Goal: Task Accomplishment & Management: Complete application form

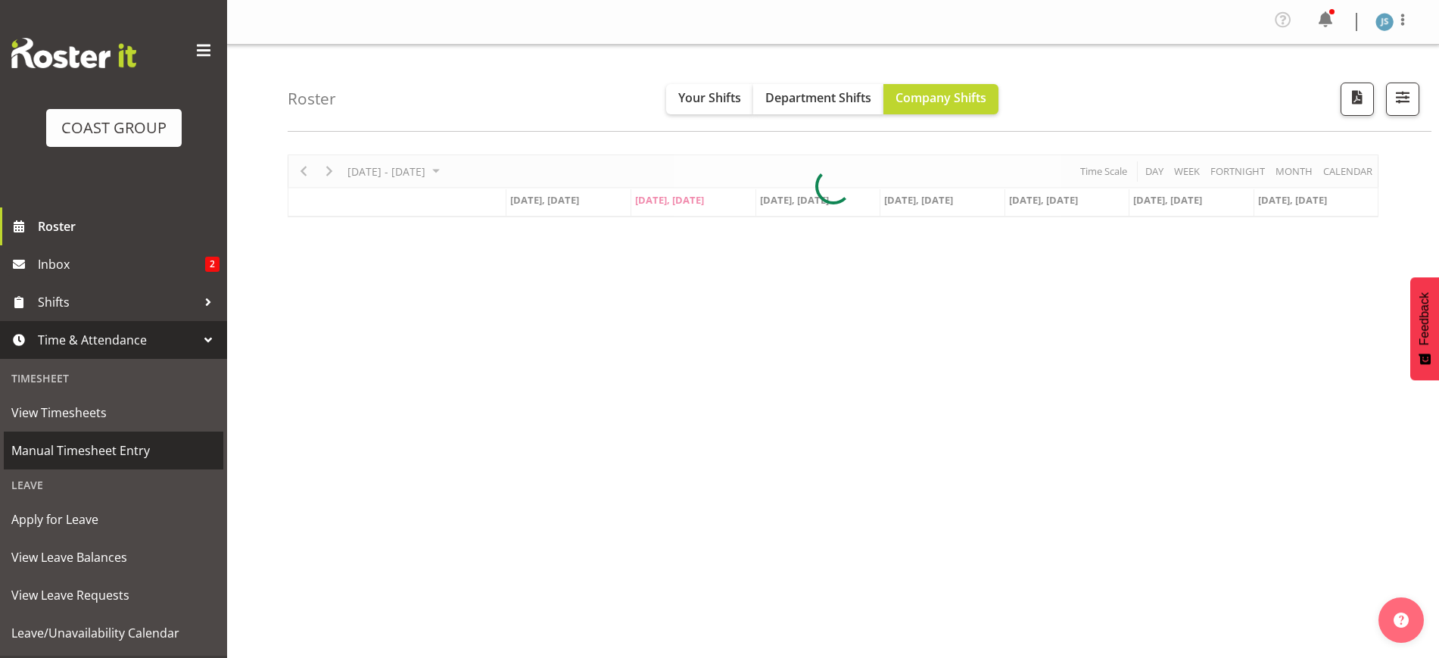
click at [95, 447] on span "Manual Timesheet Entry" at bounding box center [113, 450] width 204 height 23
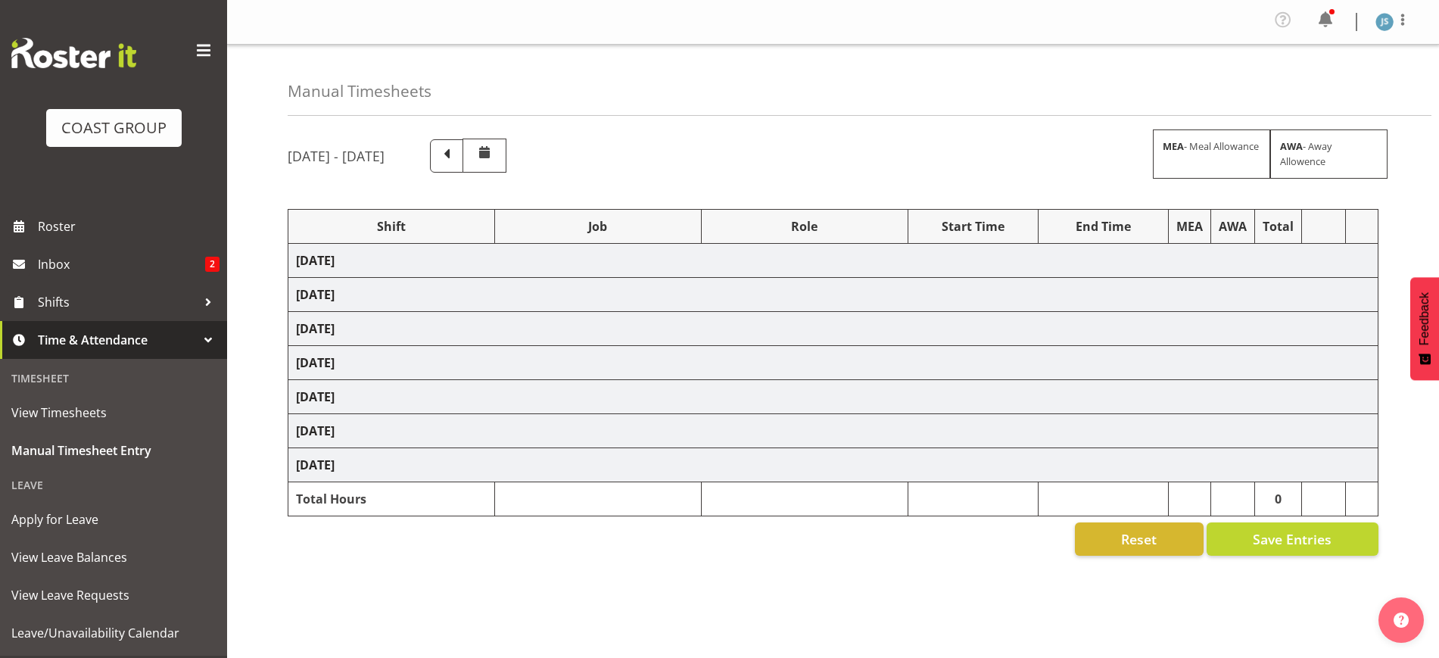
select select "10237"
select select "9288"
select select "10509"
select select "10237"
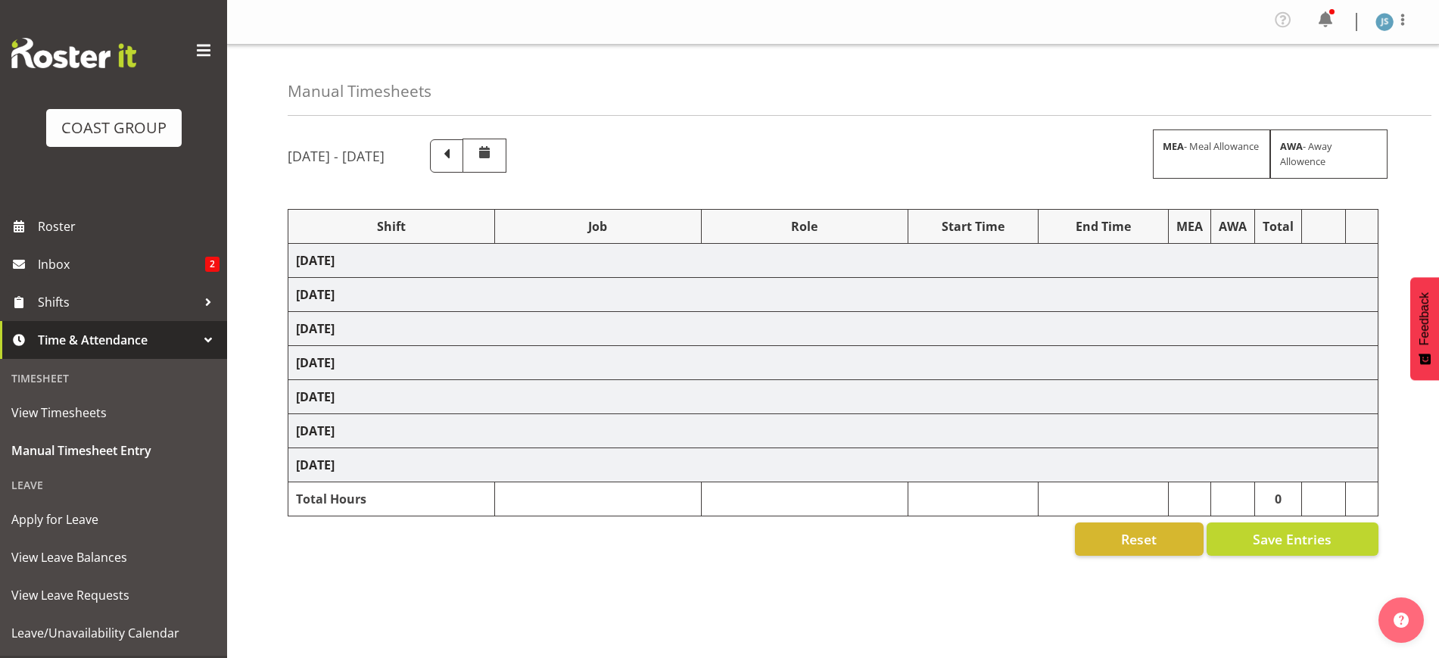
select select "10509"
select select "10237"
select select "10407"
select select "10216"
select select "9932"
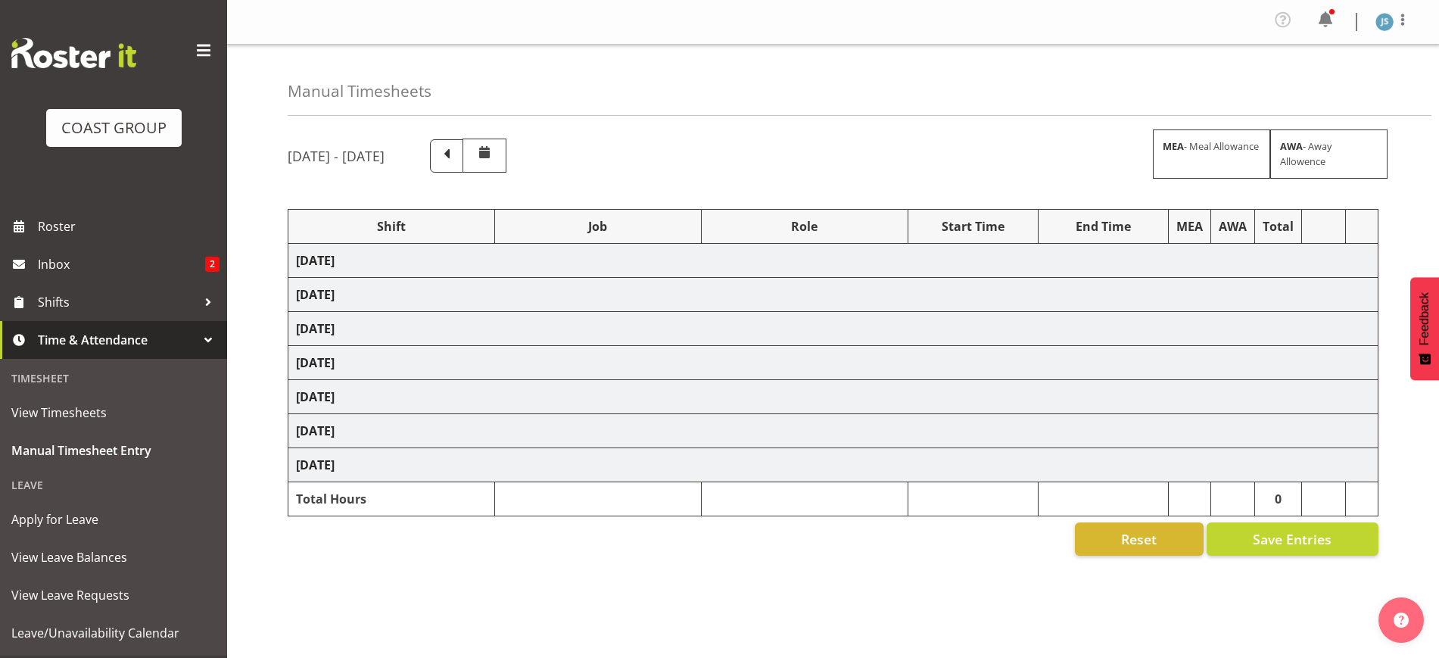
select select "9932"
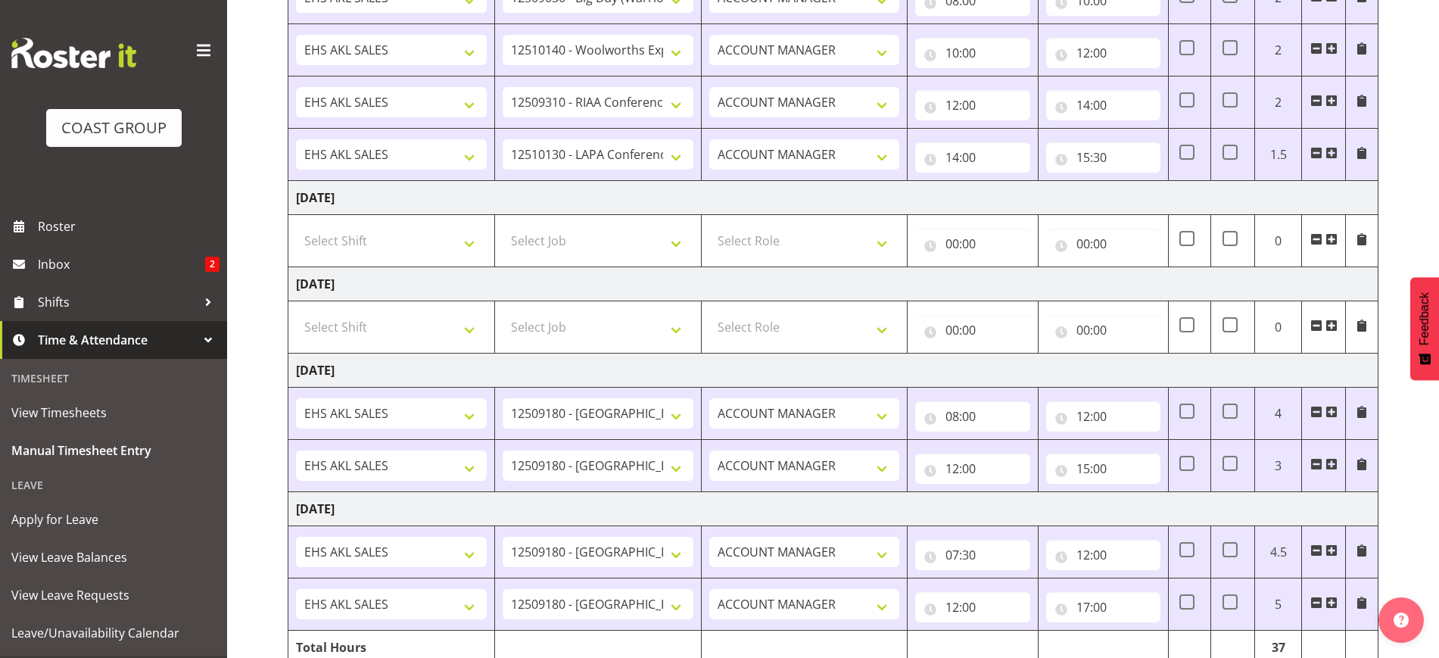
scroll to position [707, 0]
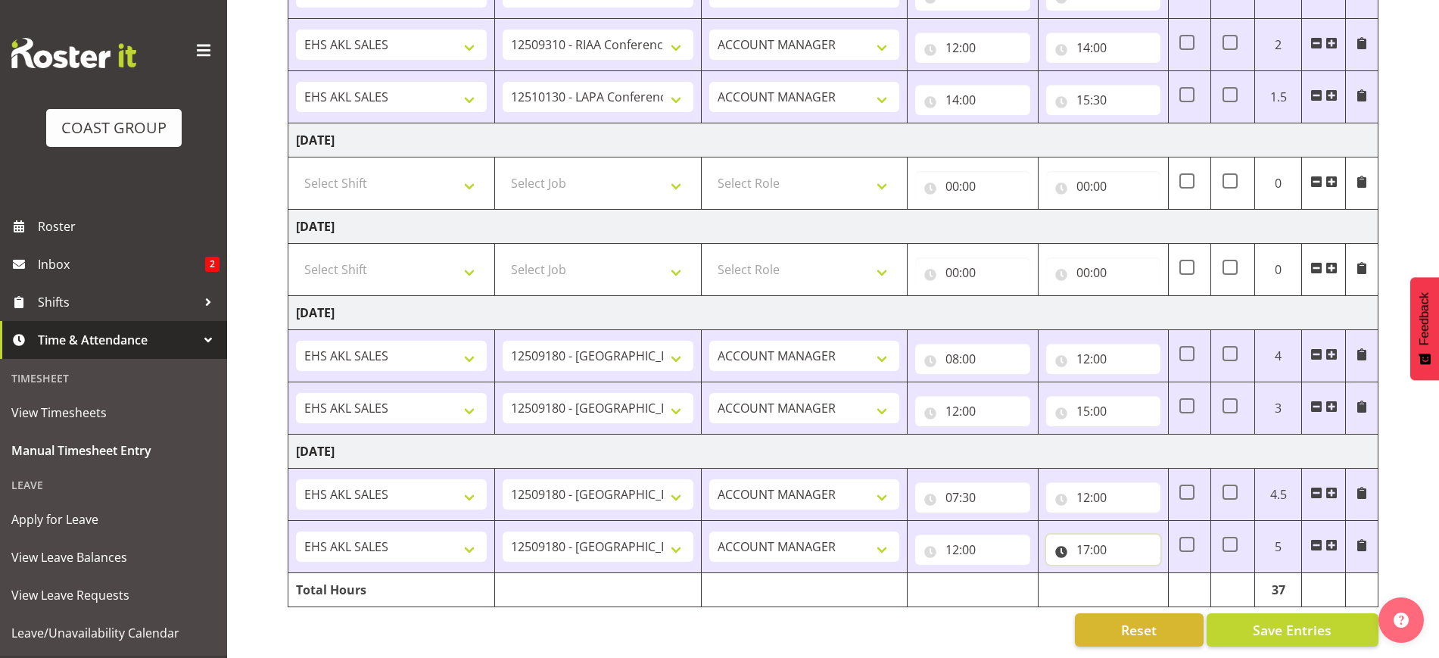
click at [1085, 541] on input "17:00" at bounding box center [1103, 549] width 114 height 30
click at [1145, 574] on select "00 01 02 03 04 05 06 07 08 09 10 11 12 13 14 15 16 17 18 19 20 21 22 23" at bounding box center [1150, 589] width 34 height 30
select select "19"
click at [1133, 574] on select "00 01 02 03 04 05 06 07 08 09 10 11 12 13 14 15 16 17 18 19 20 21 22 23" at bounding box center [1150, 589] width 34 height 30
type input "19:00"
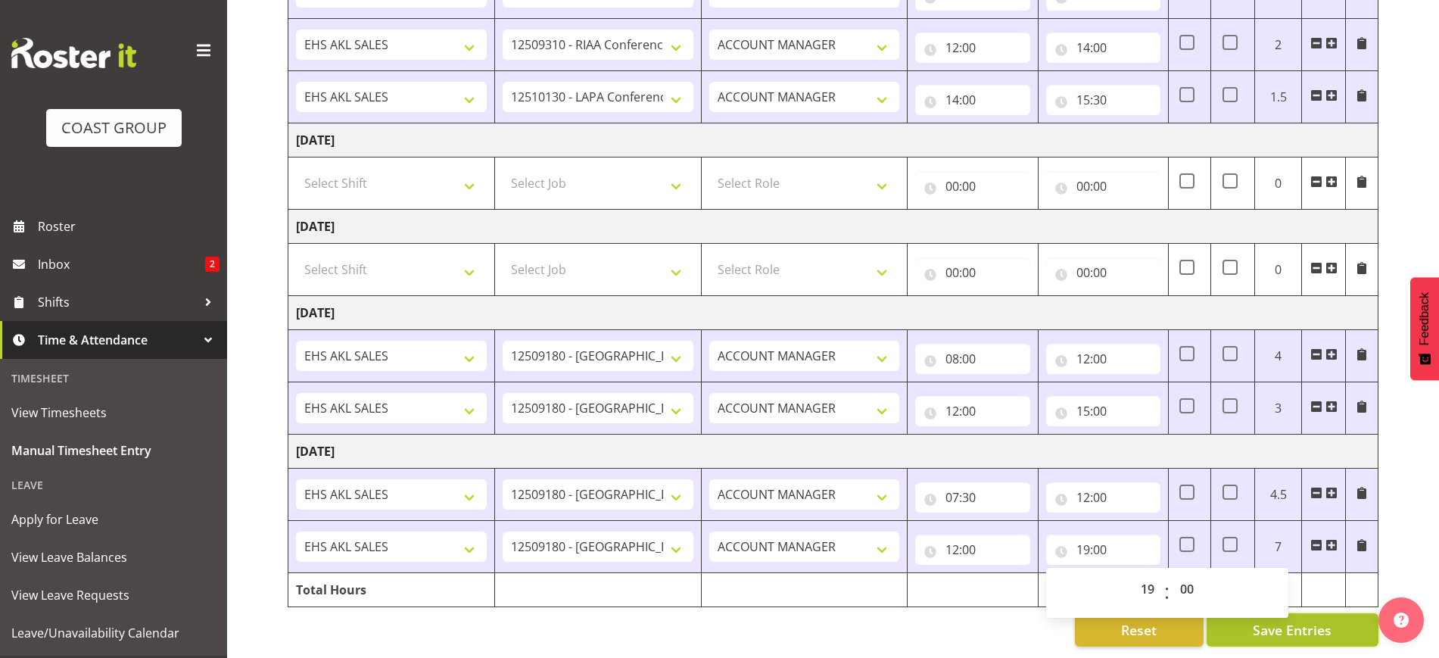
click at [1251, 613] on button "Save Entries" at bounding box center [1293, 629] width 172 height 33
